Goal: Information Seeking & Learning: Learn about a topic

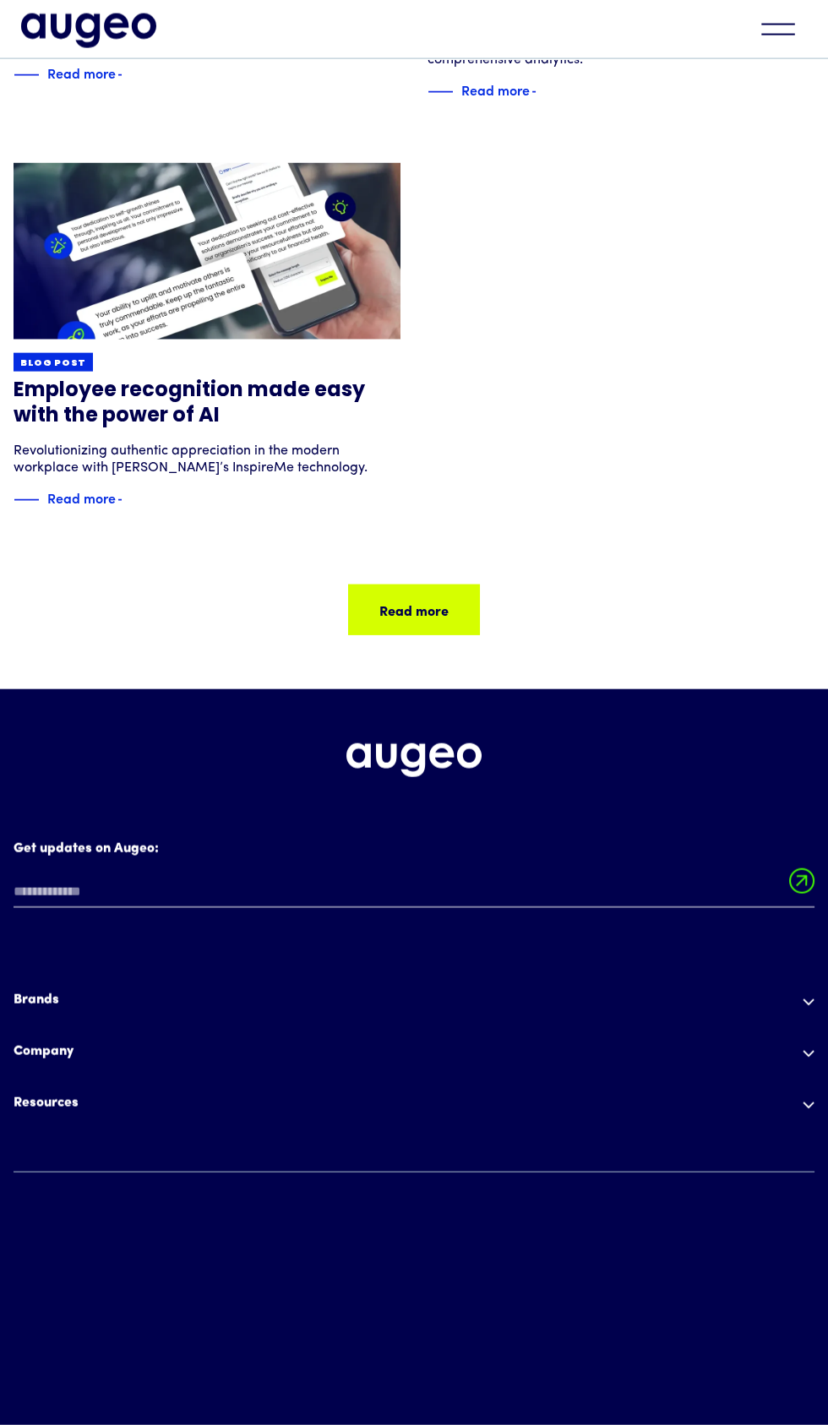
scroll to position [10136, 0]
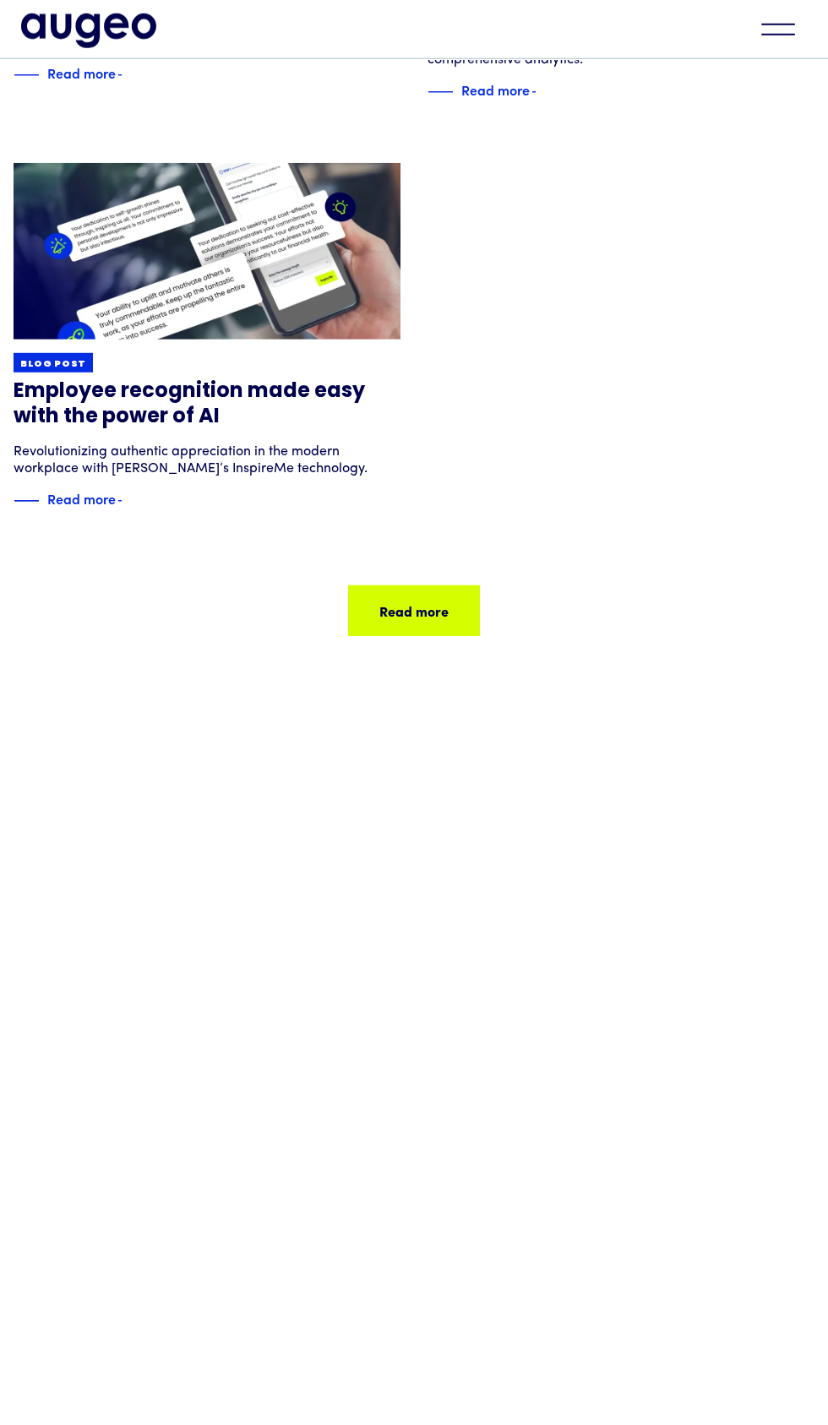
scroll to position [16966, 0]
